Goal: Task Accomplishment & Management: Manage account settings

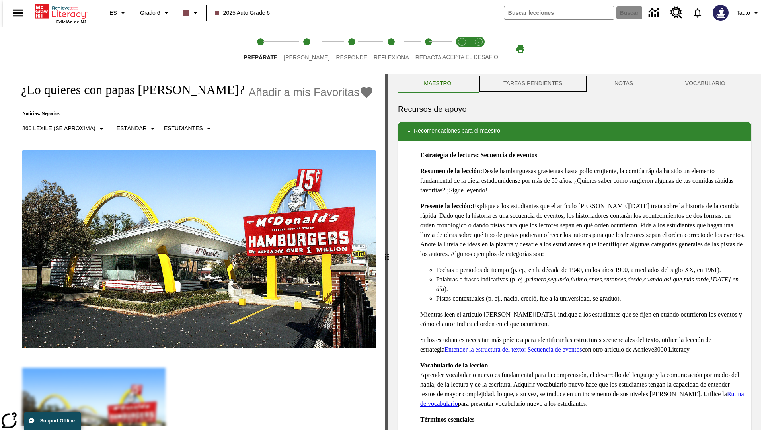
click at [532, 84] on button "TAREAS PENDIENTES" at bounding box center [533, 83] width 111 height 19
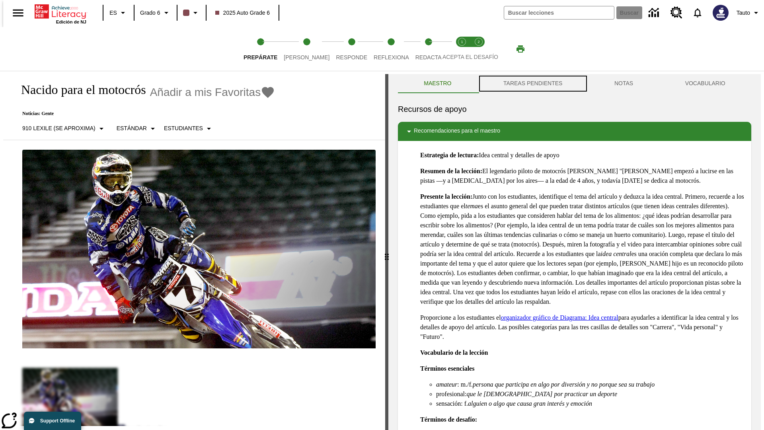
click at [532, 84] on button "TAREAS PENDIENTES" at bounding box center [533, 83] width 111 height 19
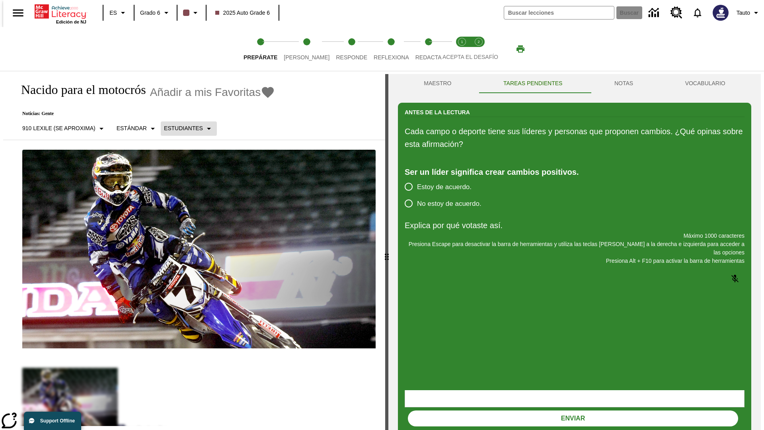
click at [182, 128] on p "Estudiantes" at bounding box center [183, 128] width 39 height 8
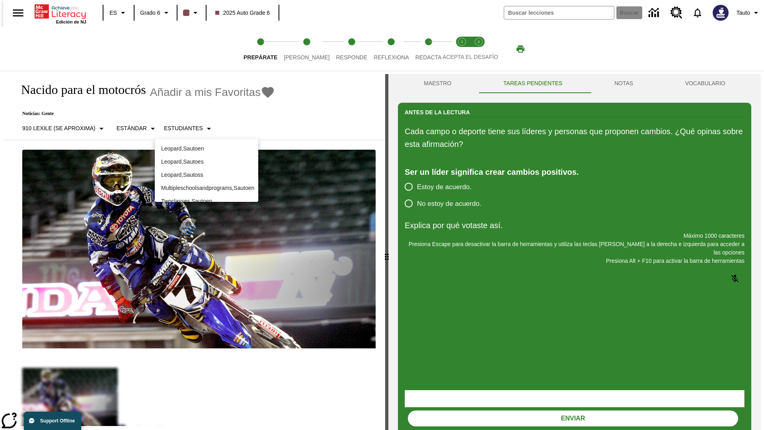
click at [207, 162] on p "Leopard , Sautoes" at bounding box center [206, 162] width 91 height 8
